Goal: Check status: Verify the current state of an ongoing process or item

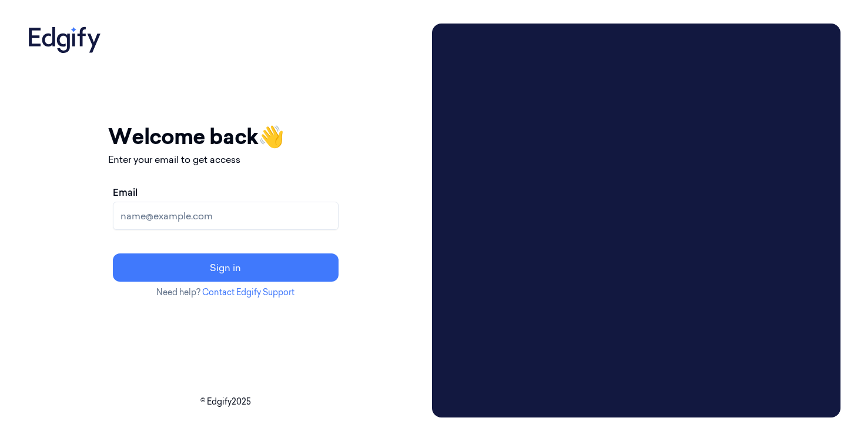
click at [289, 212] on input "Email" at bounding box center [226, 216] width 226 height 28
type input "[EMAIL_ADDRESS]"
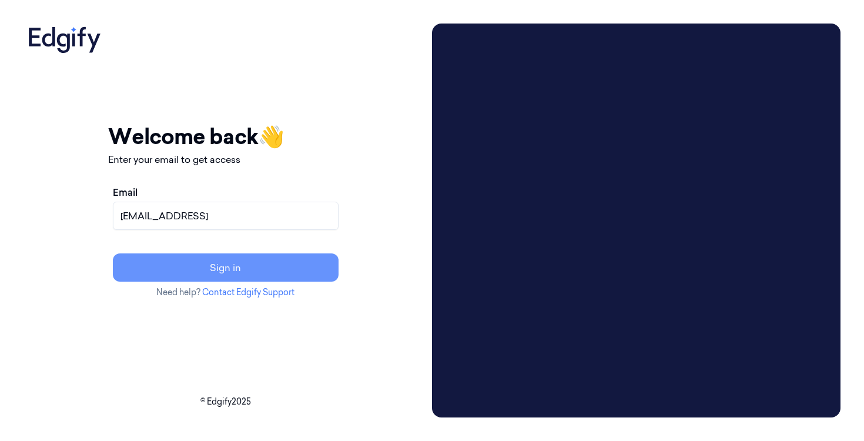
click at [242, 264] on button "Sign in" at bounding box center [226, 267] width 226 height 28
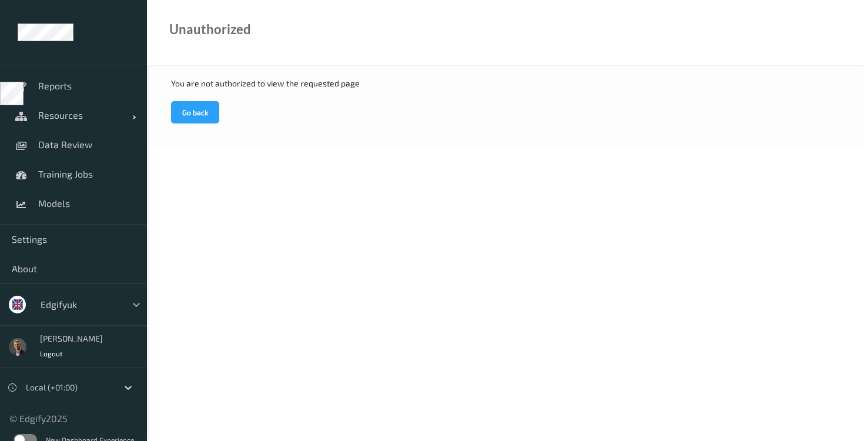
click at [126, 307] on div at bounding box center [136, 304] width 21 height 21
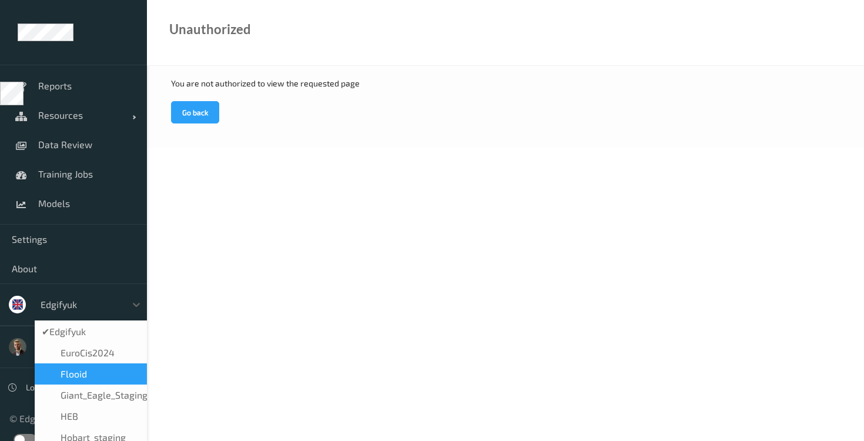
scroll to position [259, 0]
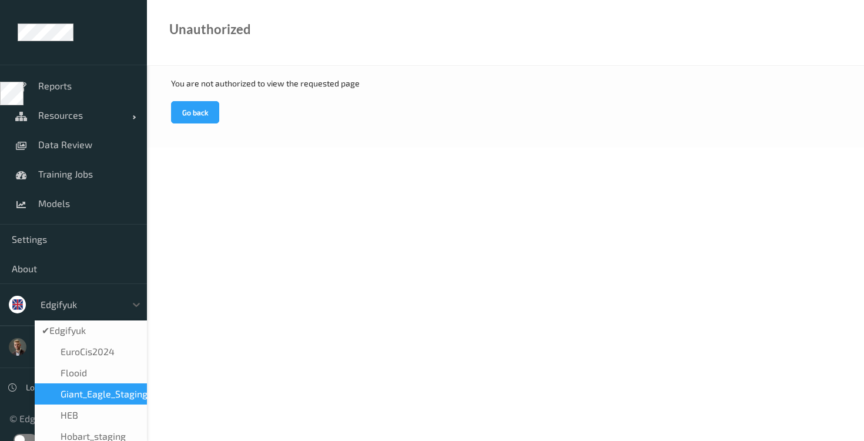
click at [104, 388] on span "Giant_Eagle_Staging" at bounding box center [104, 394] width 87 height 12
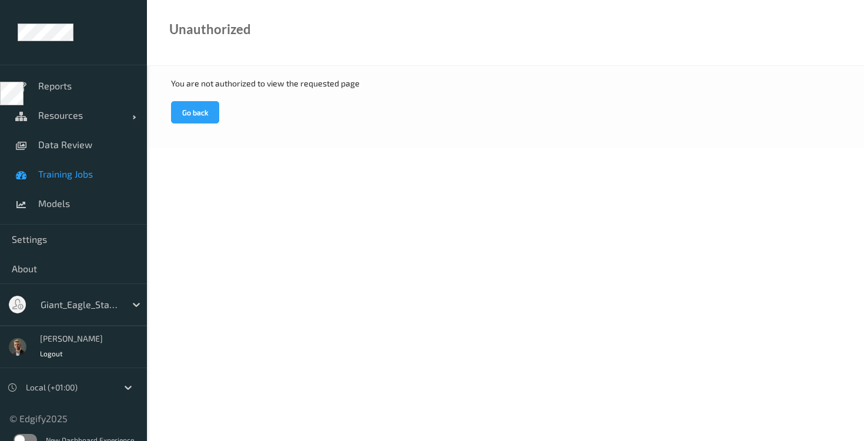
scroll to position [14, 0]
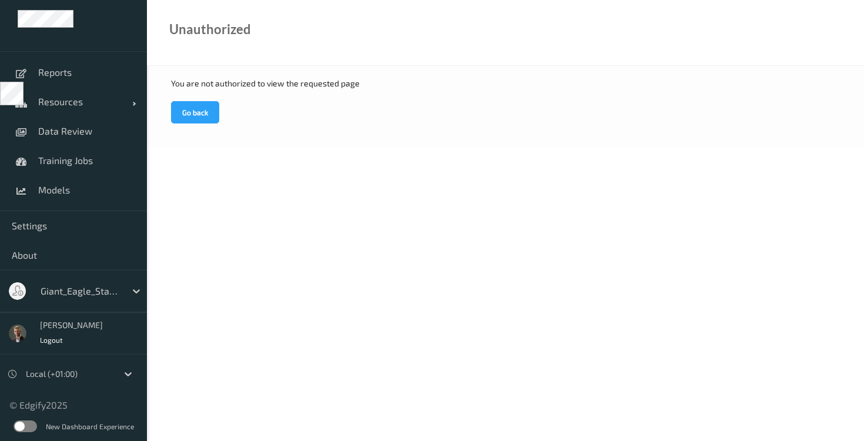
click at [24, 422] on label at bounding box center [26, 426] width 24 height 12
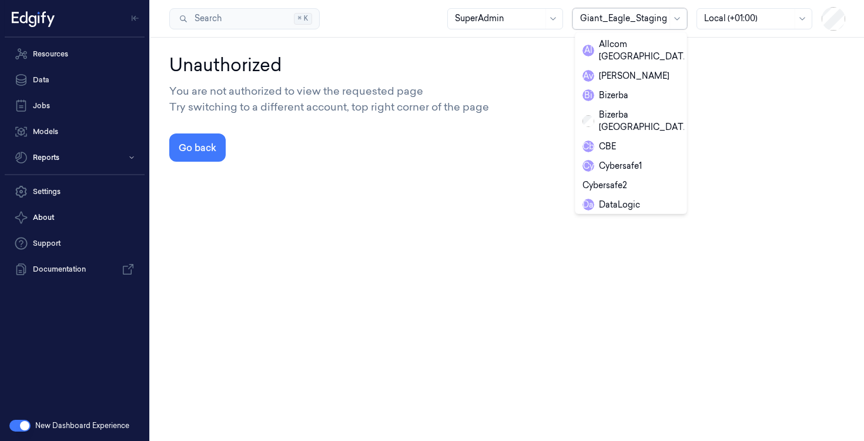
click at [653, 13] on div at bounding box center [623, 18] width 87 height 12
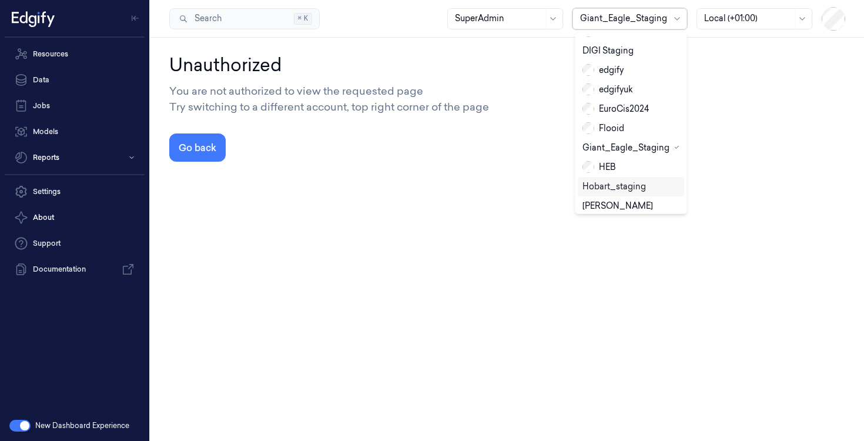
scroll to position [185, 0]
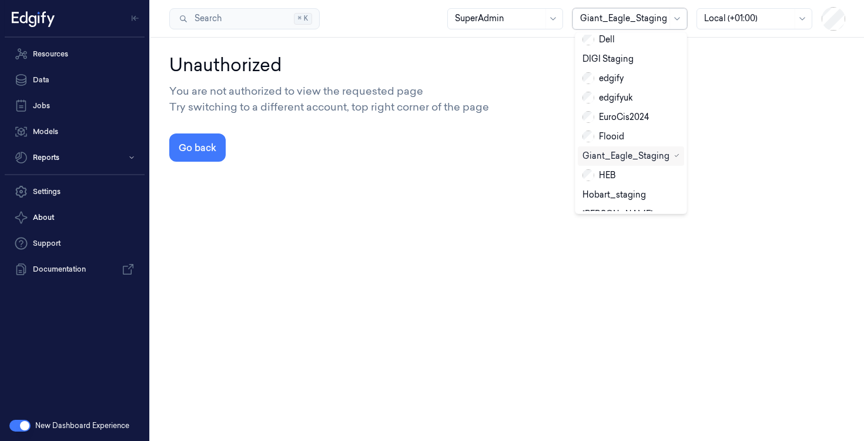
click at [637, 150] on div "Giant_Eagle_Staging" at bounding box center [625, 156] width 87 height 12
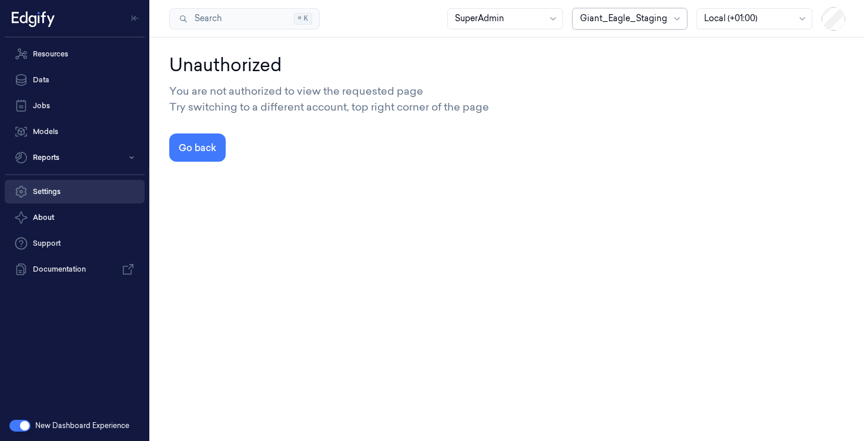
click at [65, 189] on link "Settings" at bounding box center [75, 192] width 140 height 24
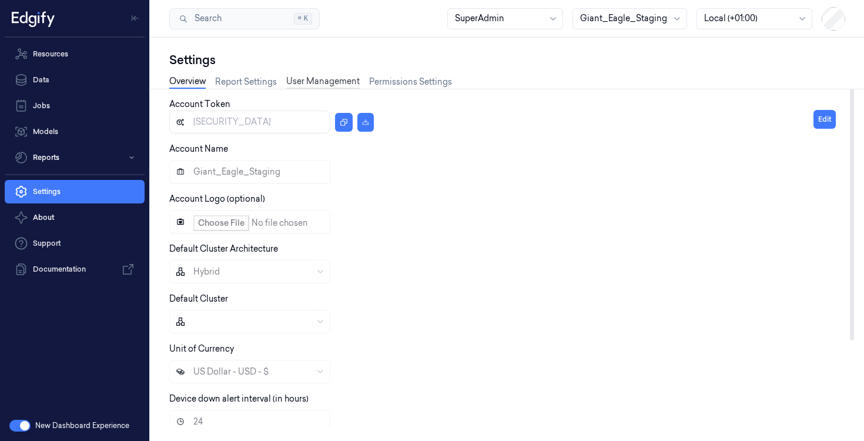
click at [337, 76] on link "User Management" at bounding box center [322, 82] width 73 height 14
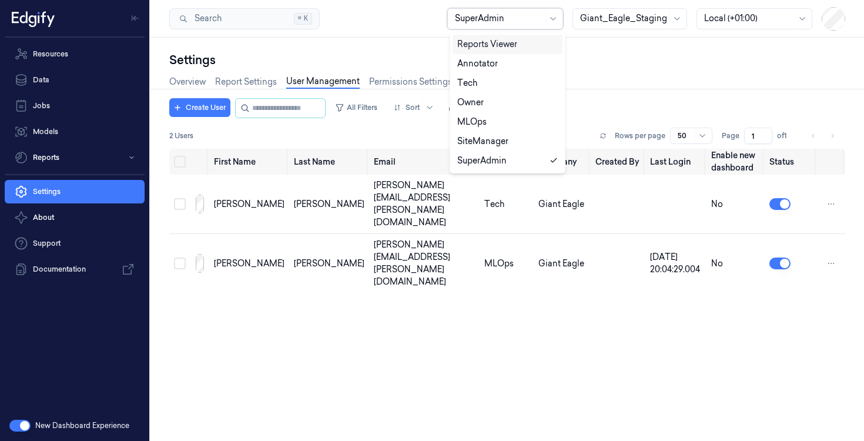
click at [546, 20] on div "SuperAdmin" at bounding box center [505, 18] width 116 height 21
click at [601, 63] on div "Settings" at bounding box center [507, 60] width 676 height 16
click at [639, 16] on div at bounding box center [623, 18] width 87 height 12
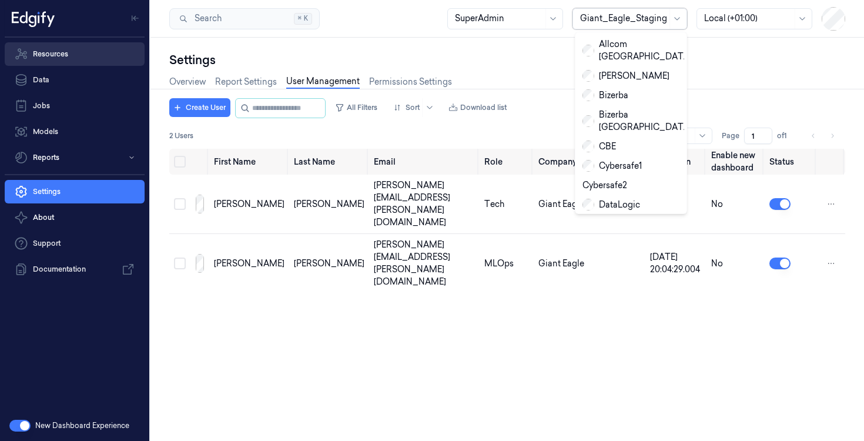
click at [69, 51] on link "Resources" at bounding box center [75, 54] width 140 height 24
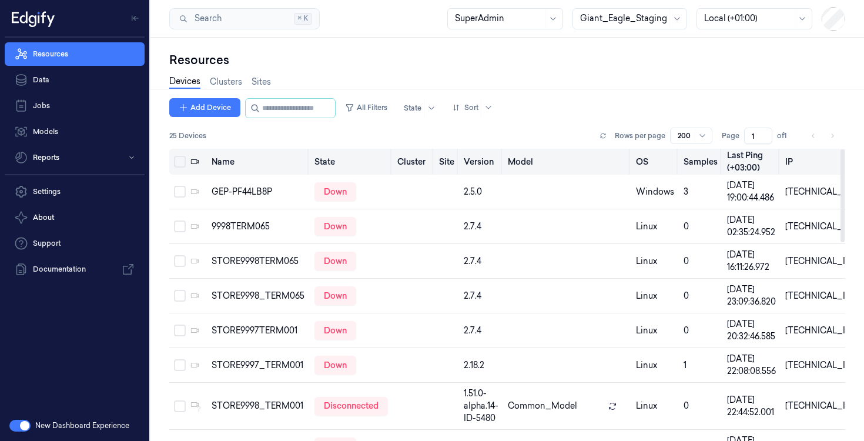
click at [327, 165] on th "State" at bounding box center [351, 162] width 83 height 26
click at [370, 104] on button "All Filters" at bounding box center [366, 107] width 52 height 19
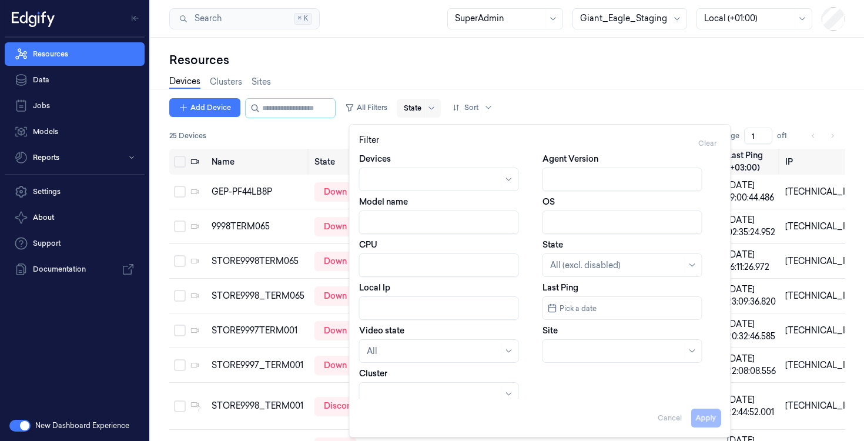
click at [421, 110] on div at bounding box center [413, 108] width 18 height 11
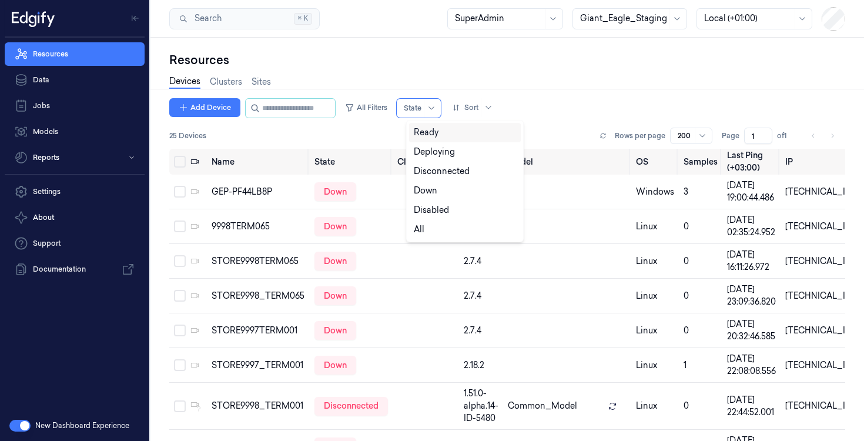
click at [431, 136] on div "Ready" at bounding box center [426, 132] width 25 height 12
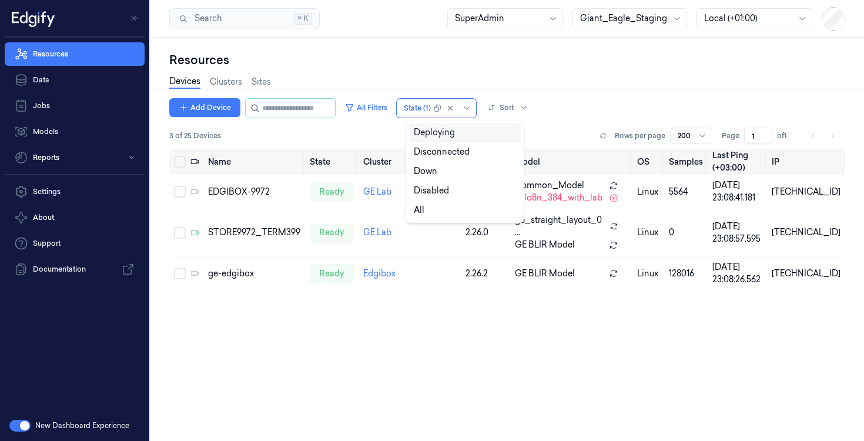
click at [411, 65] on div "Resources" at bounding box center [507, 60] width 676 height 16
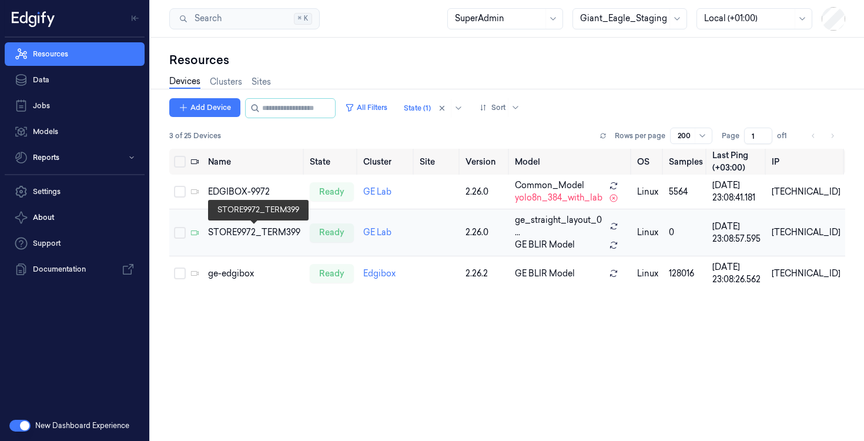
click at [241, 233] on div "STORE9972_TERM399" at bounding box center [254, 232] width 92 height 12
click at [265, 233] on div "STORE9972_TERM399" at bounding box center [254, 232] width 92 height 12
click at [251, 233] on div "STORE9972_TERM399" at bounding box center [254, 232] width 92 height 12
click at [253, 233] on div "STORE9972_TERM399" at bounding box center [254, 232] width 92 height 12
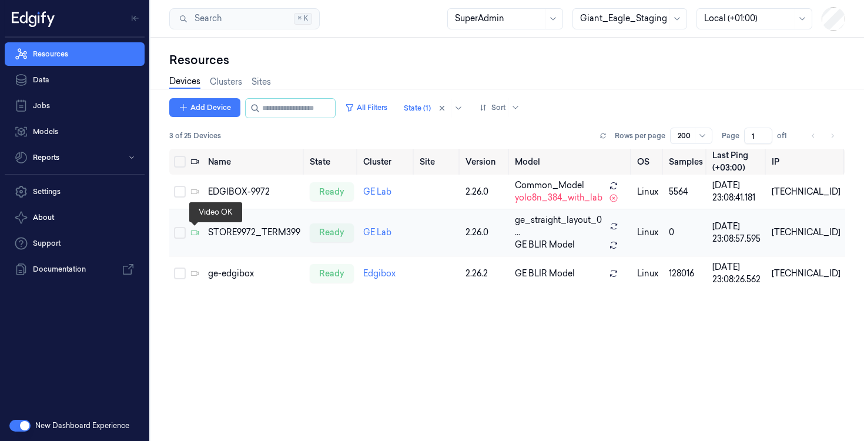
click at [197, 233] on icon at bounding box center [195, 232] width 8 height 5
click at [252, 227] on div "STORE9972_TERM399" at bounding box center [254, 232] width 92 height 12
click at [334, 235] on div "ready" at bounding box center [332, 232] width 44 height 19
click at [259, 230] on div "STORE9972_TERM399" at bounding box center [254, 232] width 92 height 12
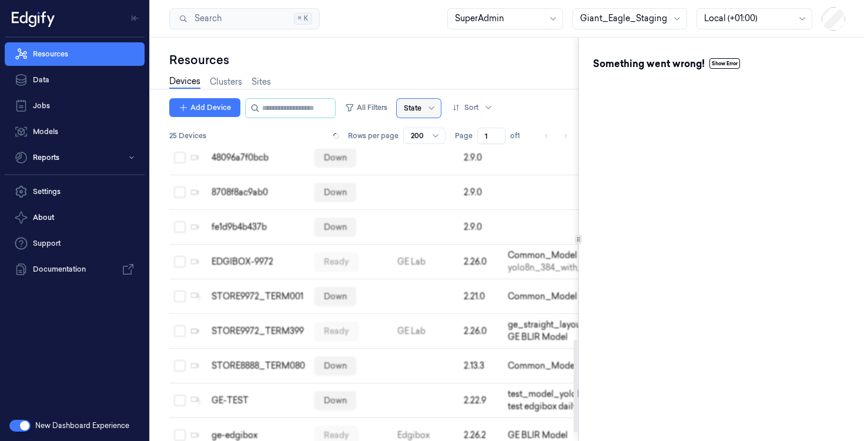
scroll to position [626, 0]
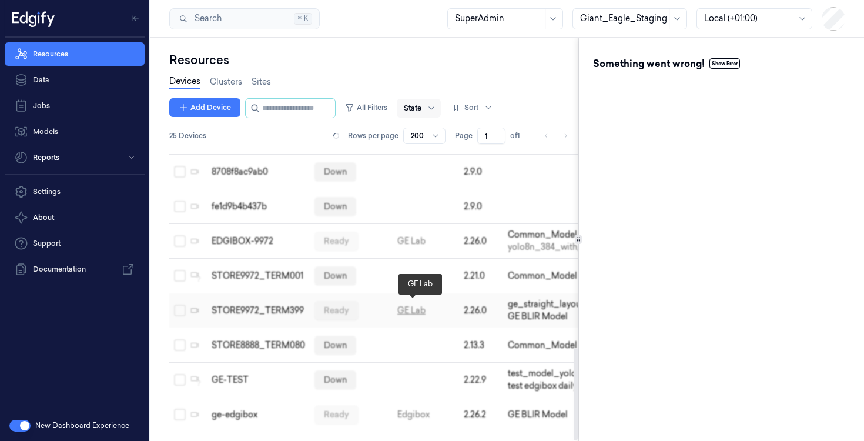
click at [410, 306] on link "GE Lab" at bounding box center [411, 310] width 28 height 11
click at [258, 305] on div "STORE9972_TERM399" at bounding box center [258, 310] width 93 height 12
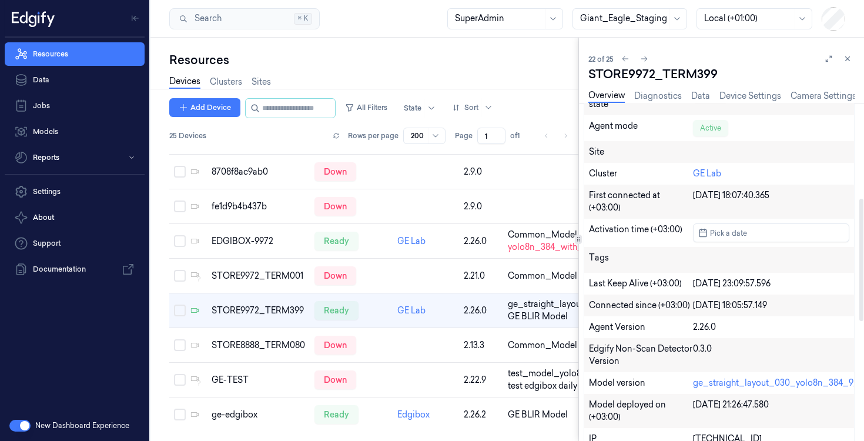
scroll to position [263, 0]
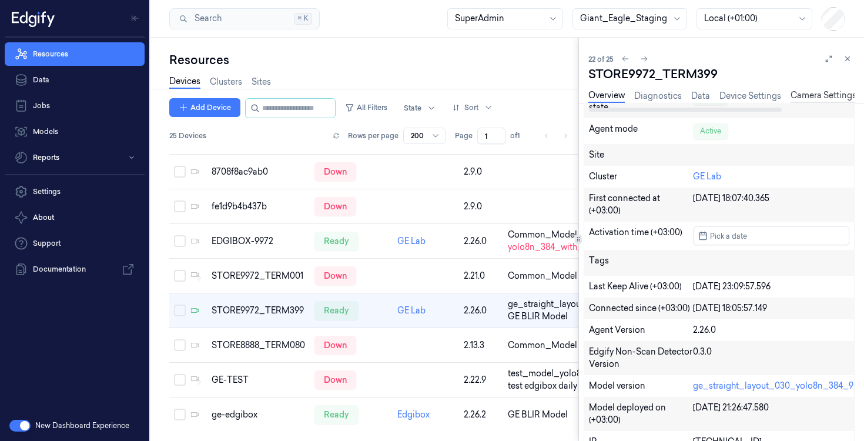
click at [829, 96] on link "Camera Settings" at bounding box center [823, 96] width 66 height 14
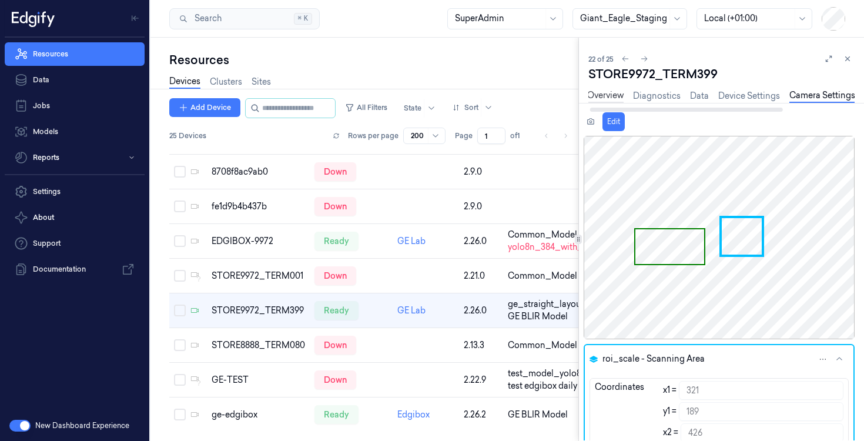
click at [615, 90] on link "Overview" at bounding box center [605, 96] width 36 height 14
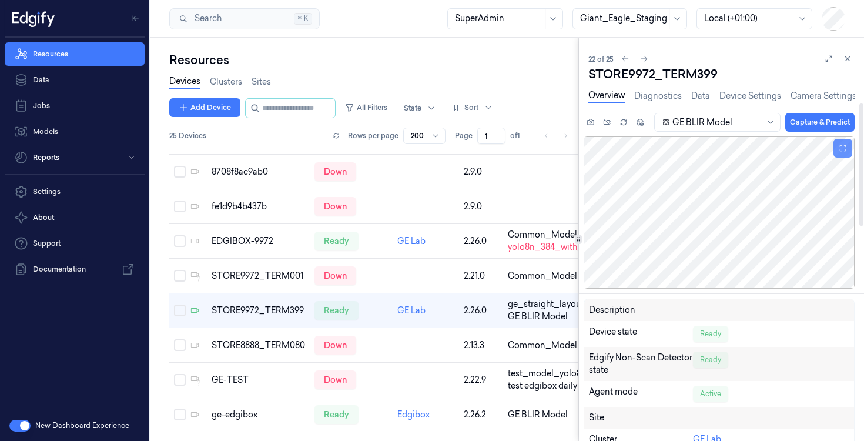
click at [842, 150] on icon at bounding box center [843, 148] width 8 height 8
click at [708, 236] on div at bounding box center [719, 212] width 271 height 152
click at [847, 150] on button at bounding box center [842, 148] width 19 height 19
click at [743, 97] on link "Camera Settings" at bounding box center [724, 96] width 66 height 12
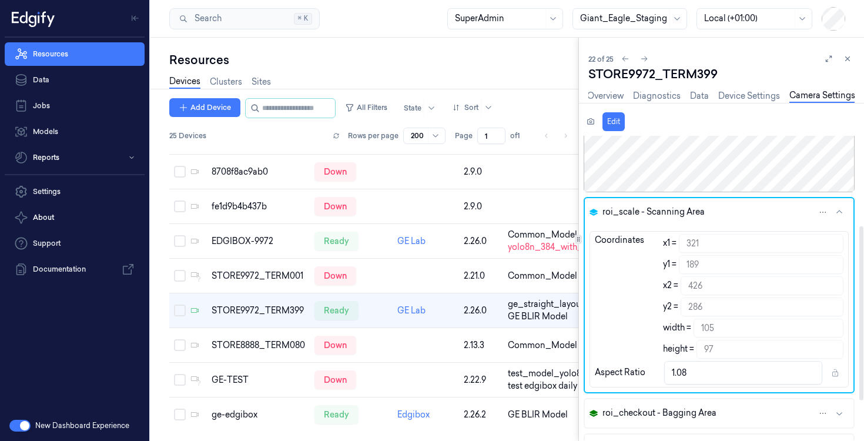
scroll to position [157, 0]
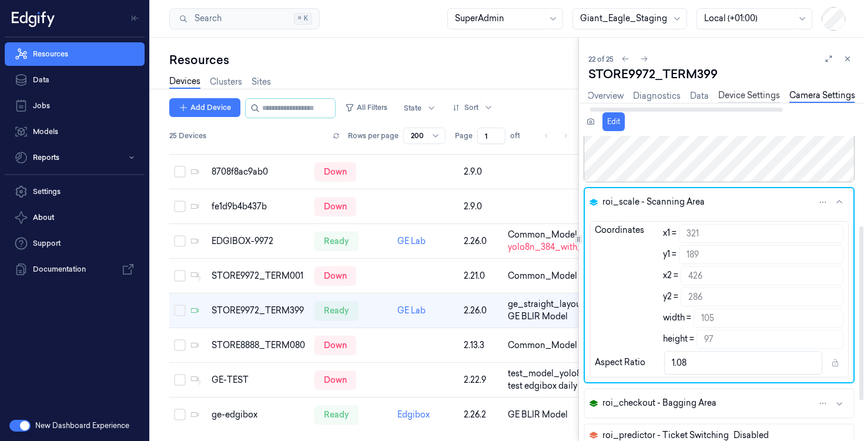
click at [743, 98] on link "Device Settings" at bounding box center [749, 96] width 62 height 14
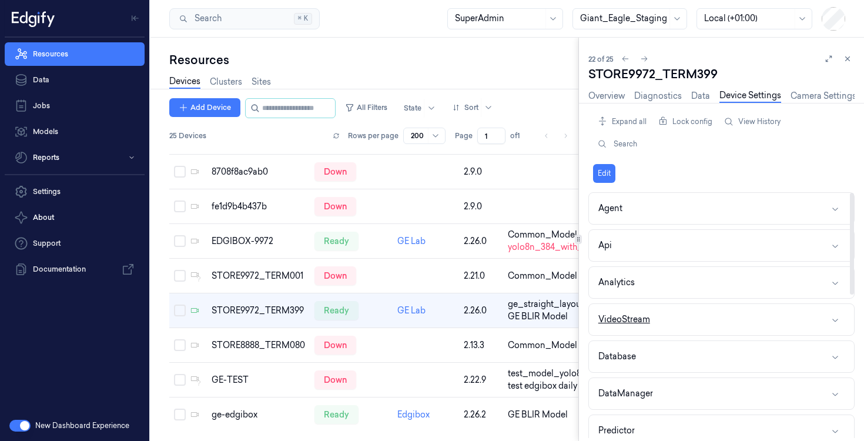
click at [835, 315] on icon "button" at bounding box center [834, 319] width 9 height 9
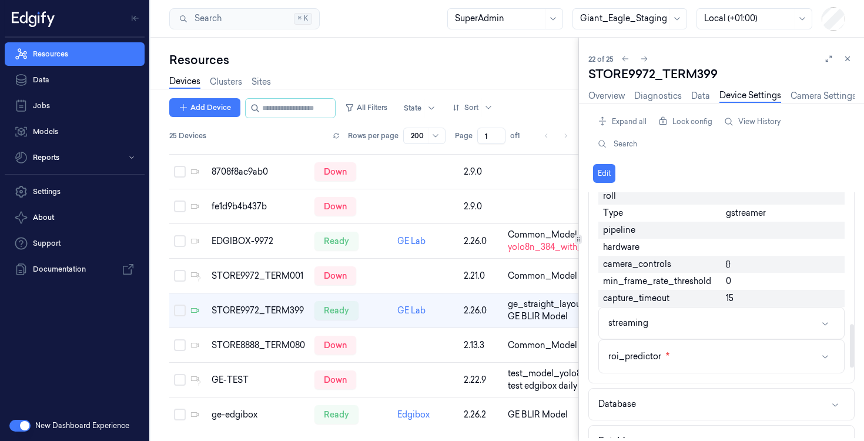
scroll to position [741, 0]
click at [832, 324] on button "streaming" at bounding box center [721, 322] width 245 height 31
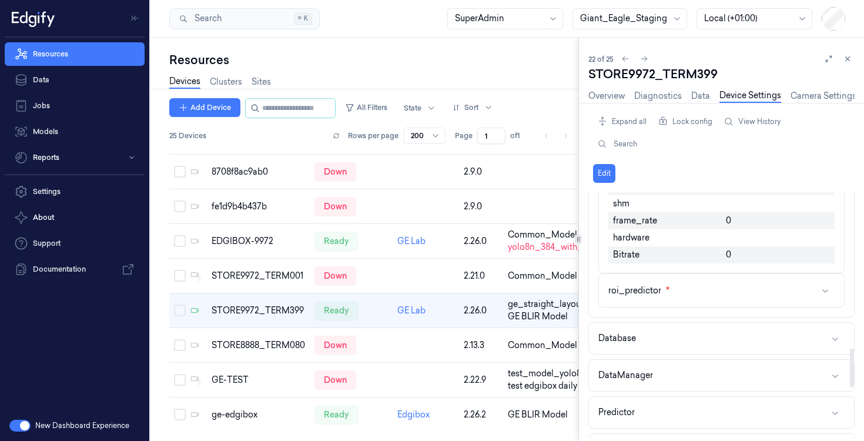
scroll to position [1024, 0]
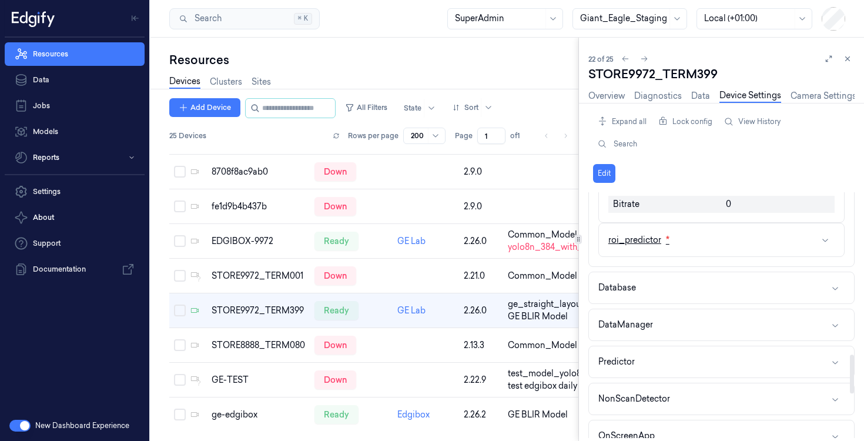
click at [820, 242] on button "roi_predictor *" at bounding box center [721, 239] width 245 height 33
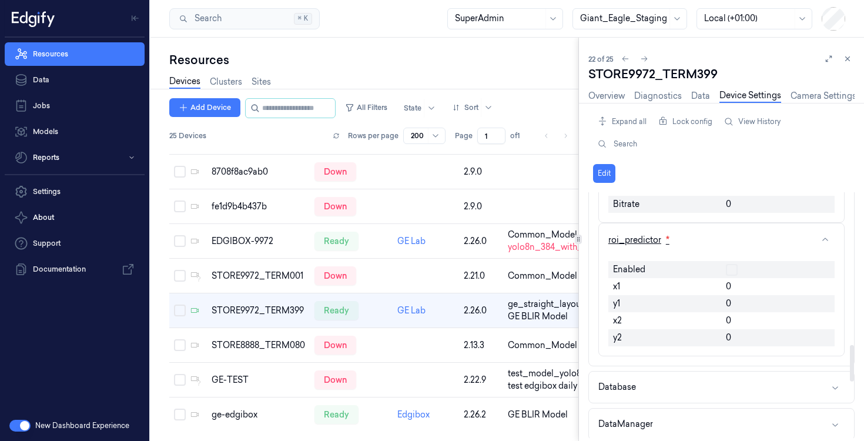
click at [820, 242] on button "roi_predictor *" at bounding box center [721, 239] width 245 height 33
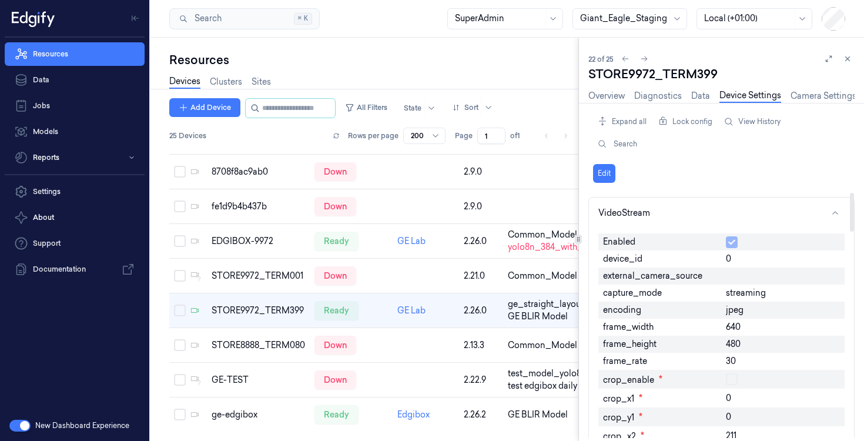
scroll to position [0, 0]
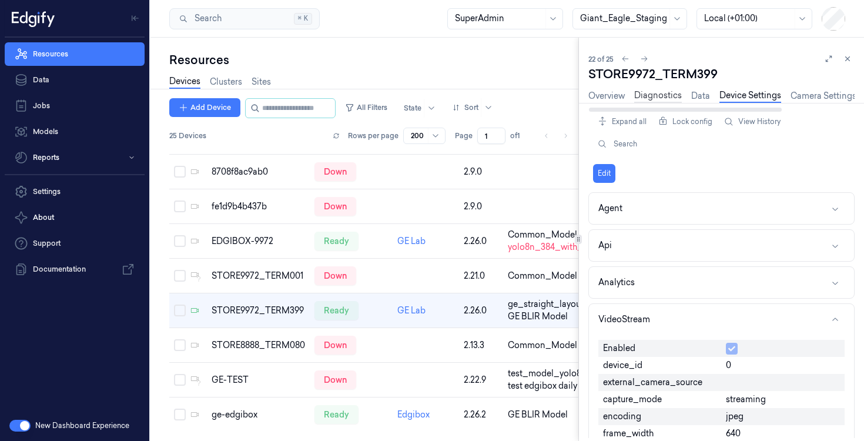
click at [649, 94] on link "Diagnostics" at bounding box center [658, 96] width 48 height 14
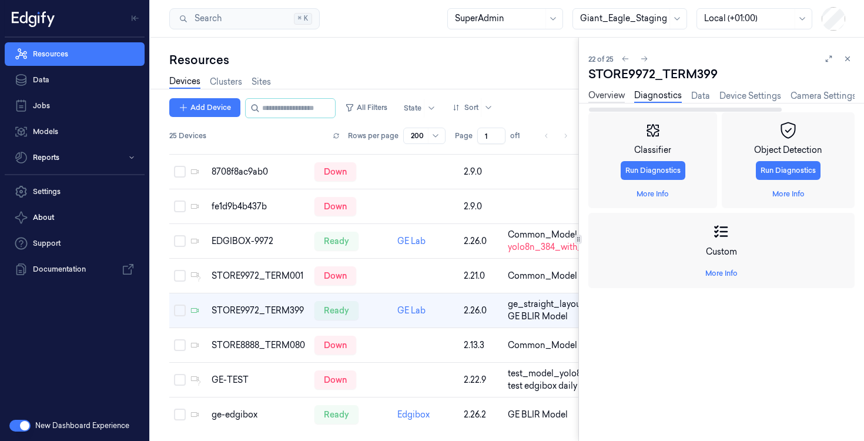
click at [603, 93] on link "Overview" at bounding box center [606, 96] width 36 height 14
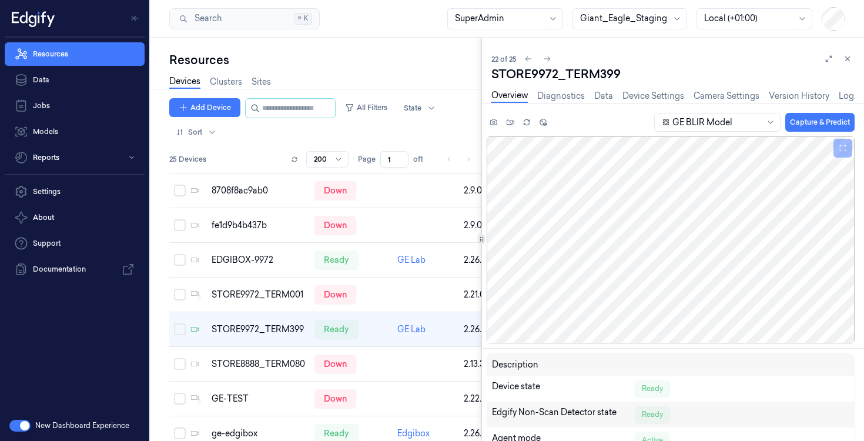
click at [481, 271] on div at bounding box center [481, 239] width 1 height 403
click at [846, 100] on link "Logs" at bounding box center [845, 96] width 19 height 14
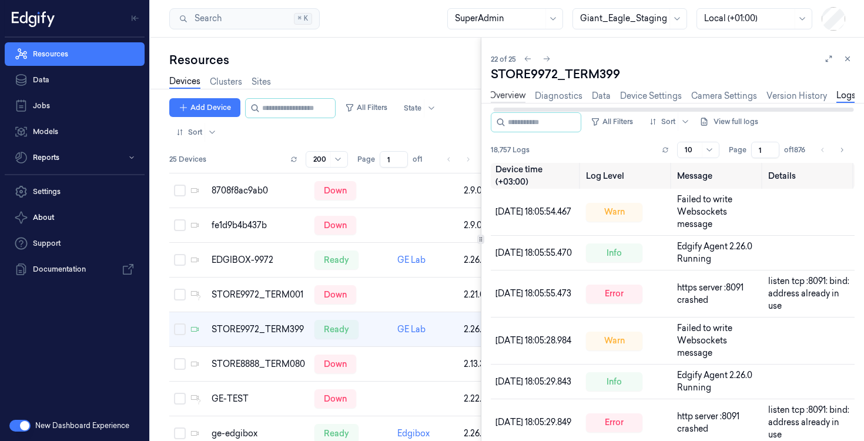
click at [516, 99] on link "Overview" at bounding box center [507, 96] width 36 height 14
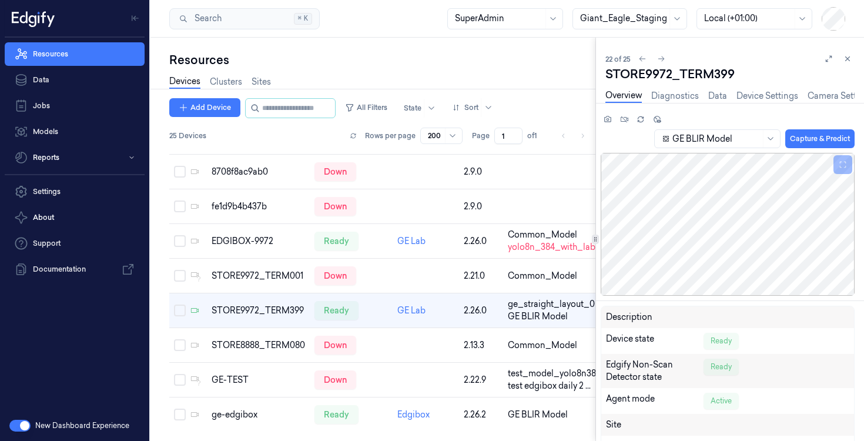
click at [595, 277] on div at bounding box center [595, 239] width 1 height 403
click at [829, 62] on icon at bounding box center [828, 59] width 8 height 8
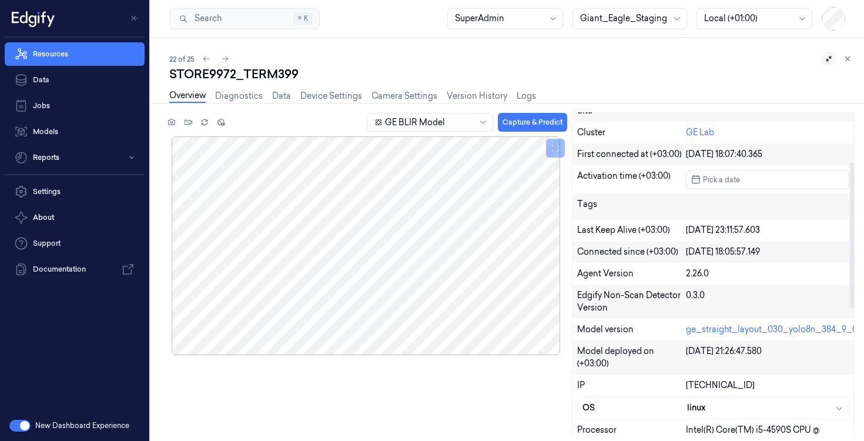
scroll to position [75, 0]
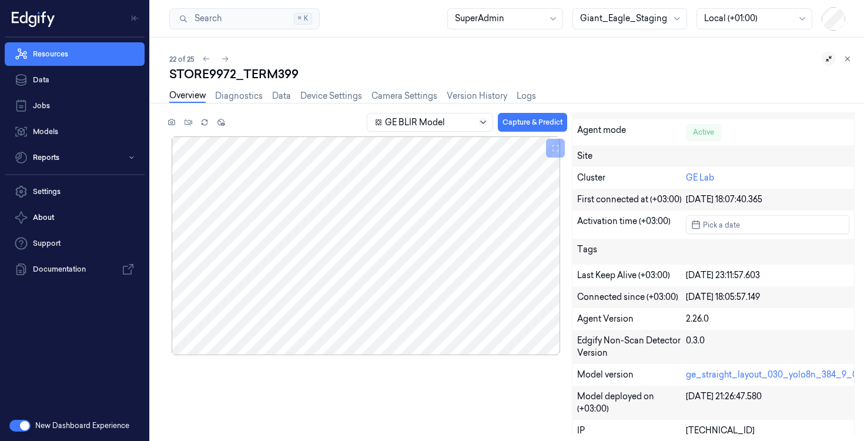
click at [485, 119] on icon at bounding box center [482, 122] width 9 height 9
click at [434, 62] on div "22 of 25" at bounding box center [511, 59] width 685 height 14
